Goal: Task Accomplishment & Management: Complete application form

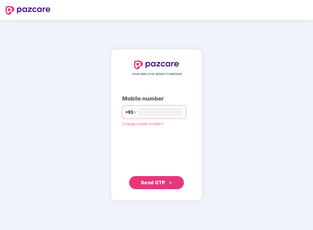
type input "**********"
click at [162, 180] on span "Send OTP" at bounding box center [153, 183] width 24 height 6
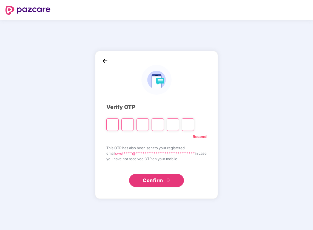
type input "*"
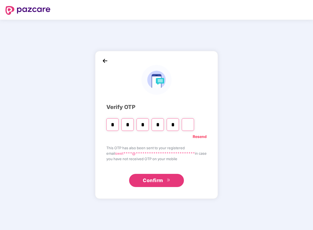
type input "*"
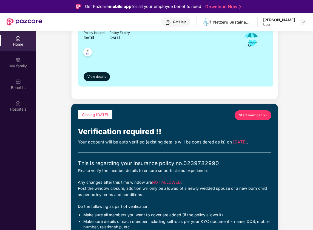
scroll to position [97, 0]
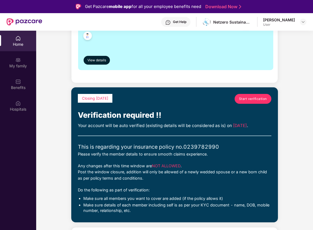
click at [257, 100] on span "Start verification" at bounding box center [253, 99] width 28 height 5
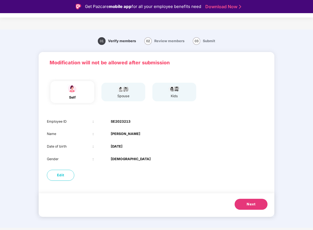
click at [133, 98] on div "spouse" at bounding box center [123, 92] width 44 height 19
click at [249, 206] on button "Next" at bounding box center [251, 204] width 33 height 11
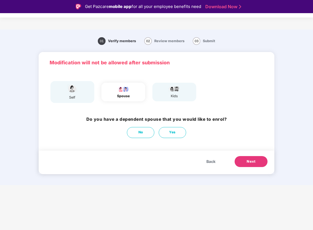
scroll to position [13, 0]
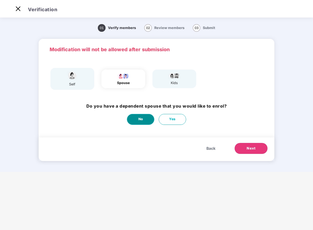
click at [146, 121] on button "No" at bounding box center [140, 119] width 27 height 11
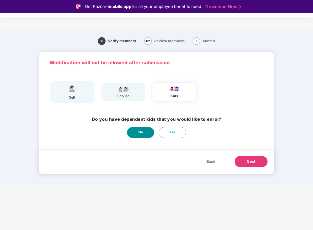
click at [141, 131] on span "No" at bounding box center [140, 132] width 5 height 5
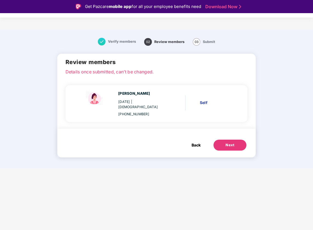
click at [195, 148] on span "Back" at bounding box center [196, 145] width 9 height 6
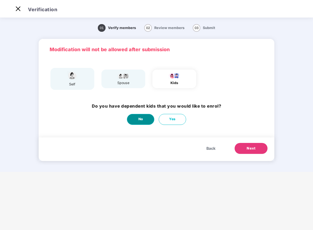
click at [143, 120] on button "No" at bounding box center [140, 119] width 27 height 11
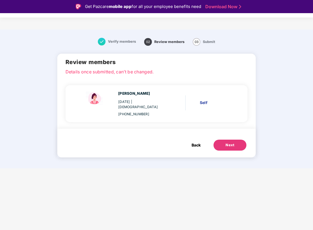
click at [234, 148] on div "Next" at bounding box center [230, 145] width 9 height 5
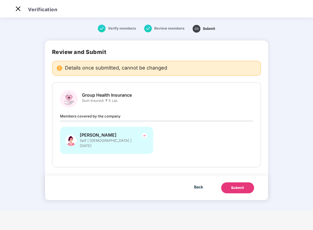
scroll to position [13, 0]
click at [239, 191] on div "Submit" at bounding box center [237, 187] width 13 height 5
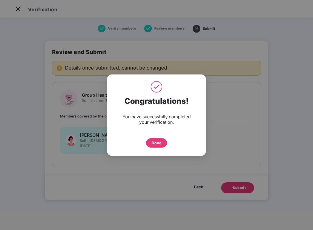
click at [162, 144] on div "Done" at bounding box center [156, 142] width 21 height 9
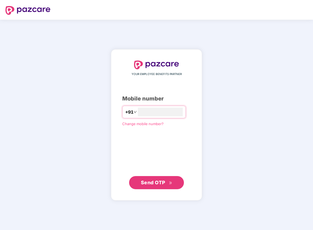
type input "**********"
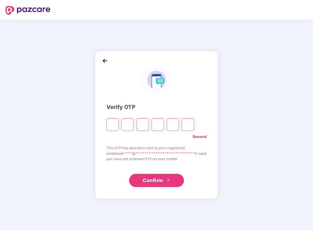
type input "*"
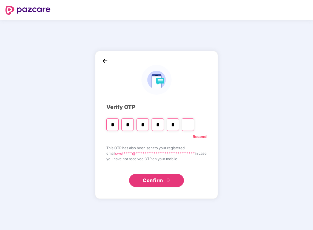
type input "*"
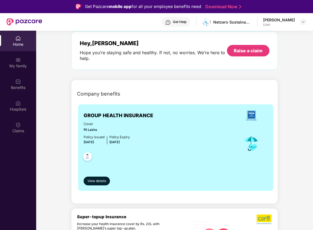
scroll to position [22, 0]
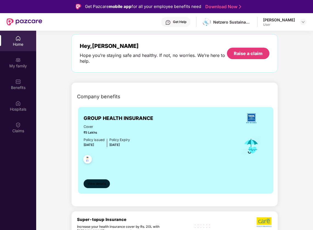
click at [99, 186] on button "View details" at bounding box center [97, 184] width 26 height 9
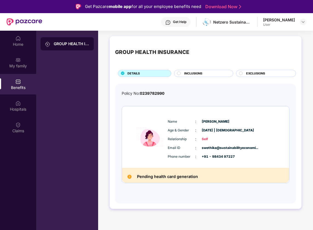
click at [200, 72] on span "INCLUSIONS" at bounding box center [193, 73] width 18 height 5
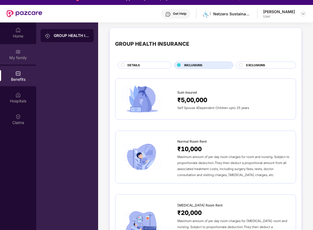
click at [21, 62] on div "My family" at bounding box center [18, 54] width 36 height 21
